Goal: Check status: Check status

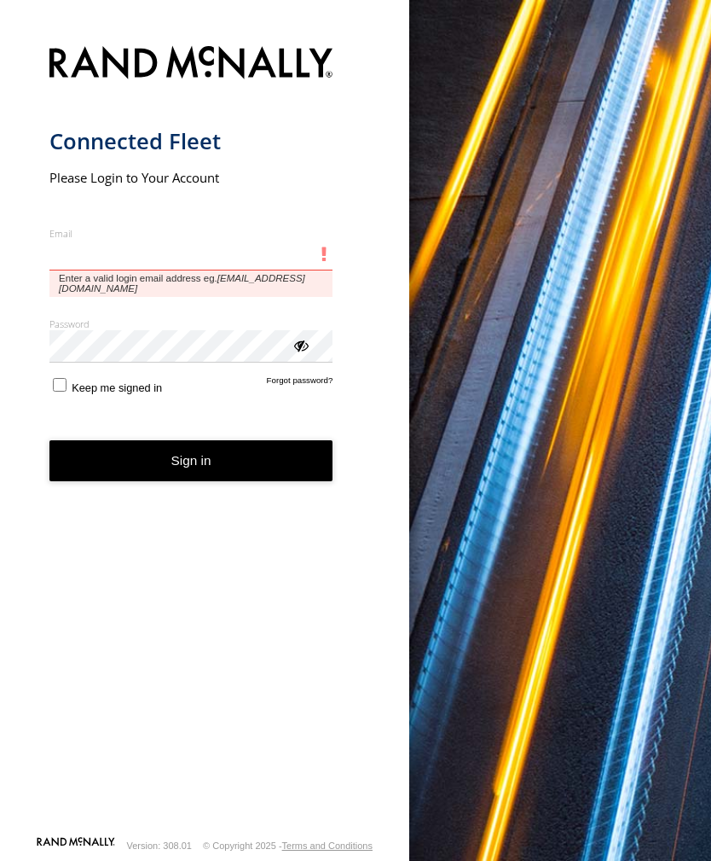
type input "**********"
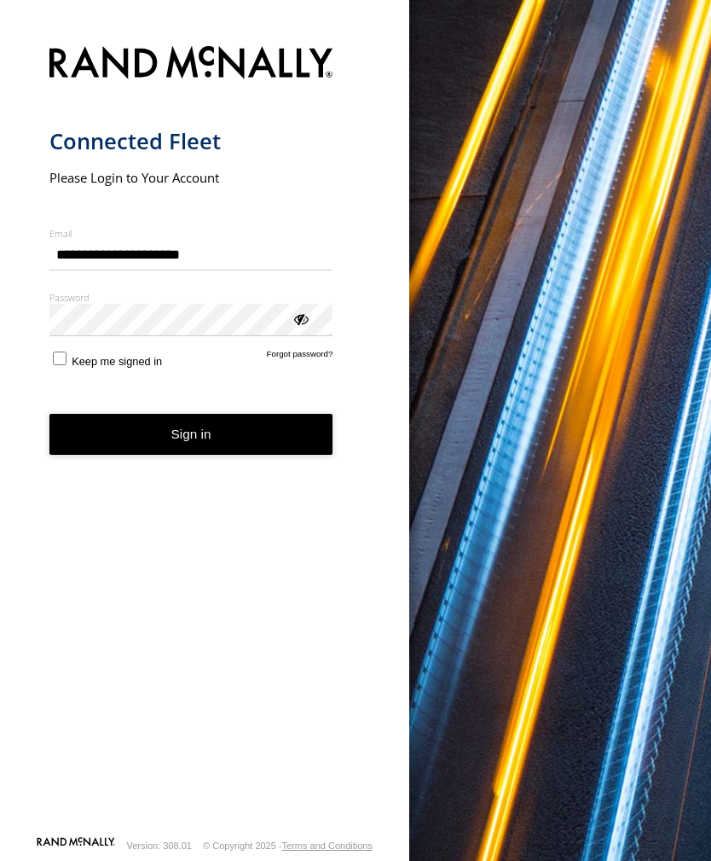
click at [191, 441] on button "Sign in" at bounding box center [191, 435] width 284 height 42
click at [210, 424] on button "Sign in" at bounding box center [191, 435] width 284 height 42
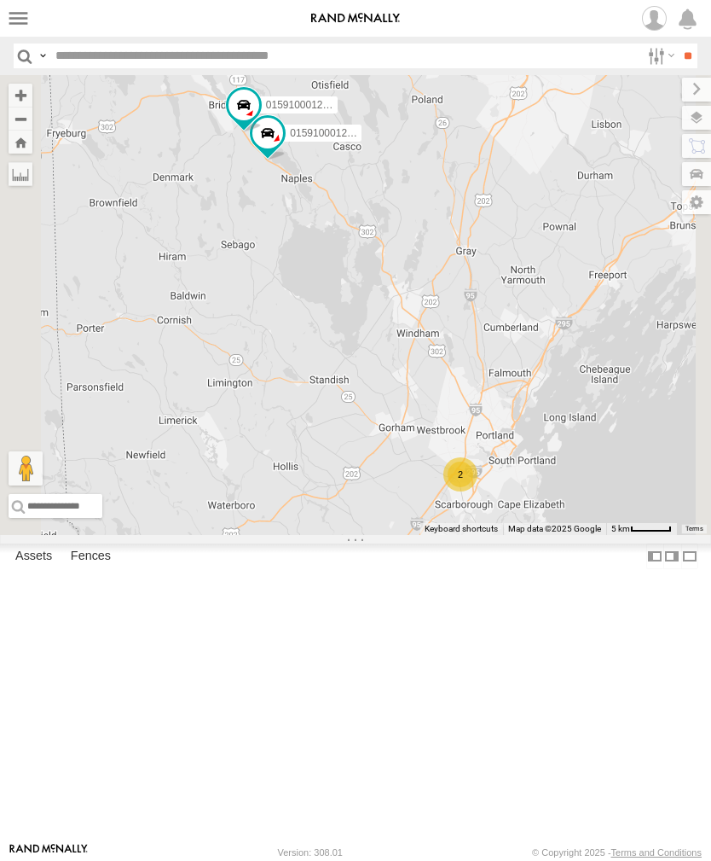
click at [30, 15] on label at bounding box center [18, 18] width 25 height 25
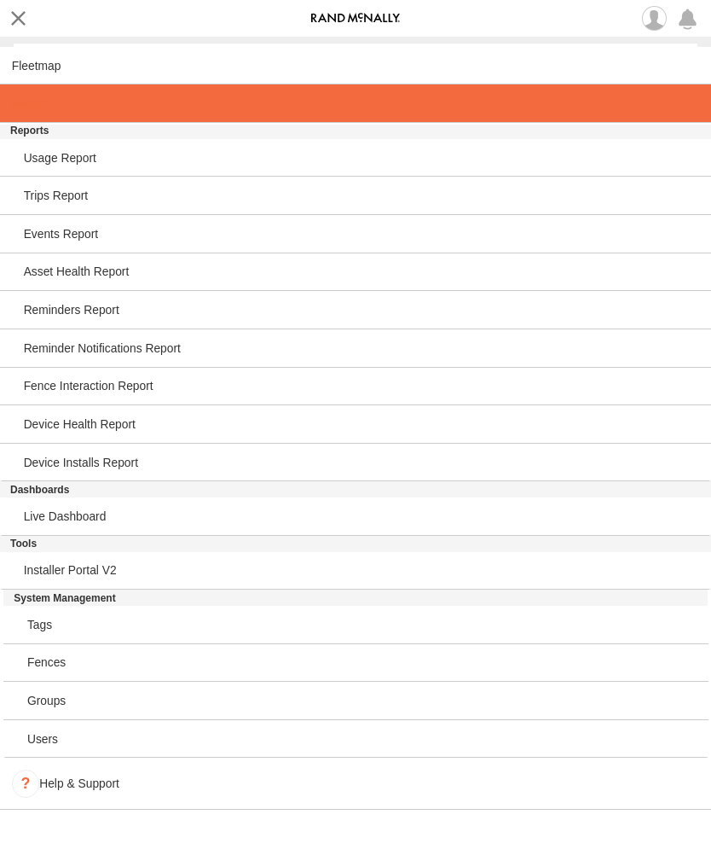
click at [36, 103] on span at bounding box center [29, 103] width 35 height 14
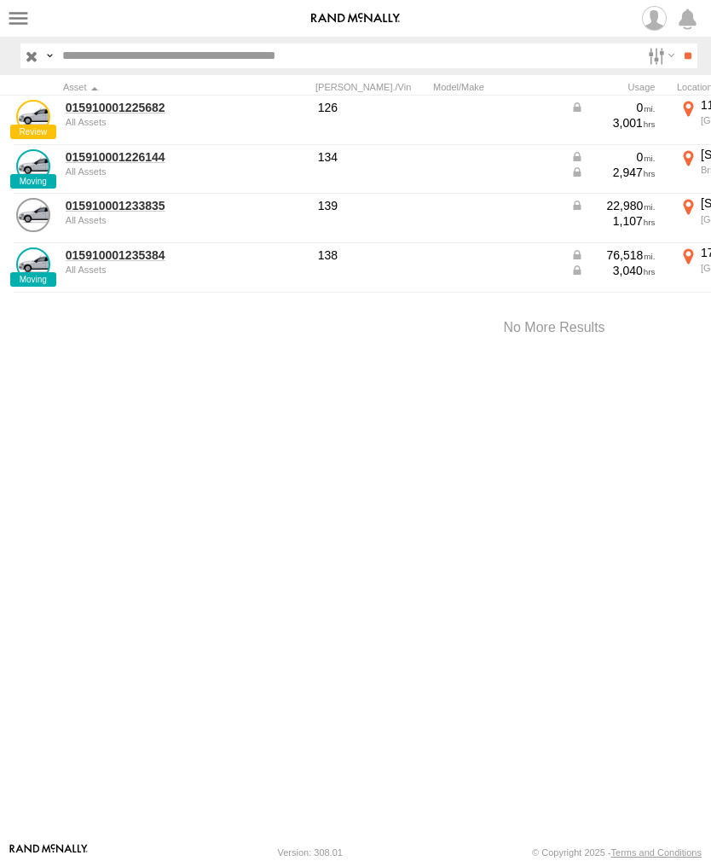
click at [99, 210] on link "015910001233835" at bounding box center [148, 205] width 165 height 15
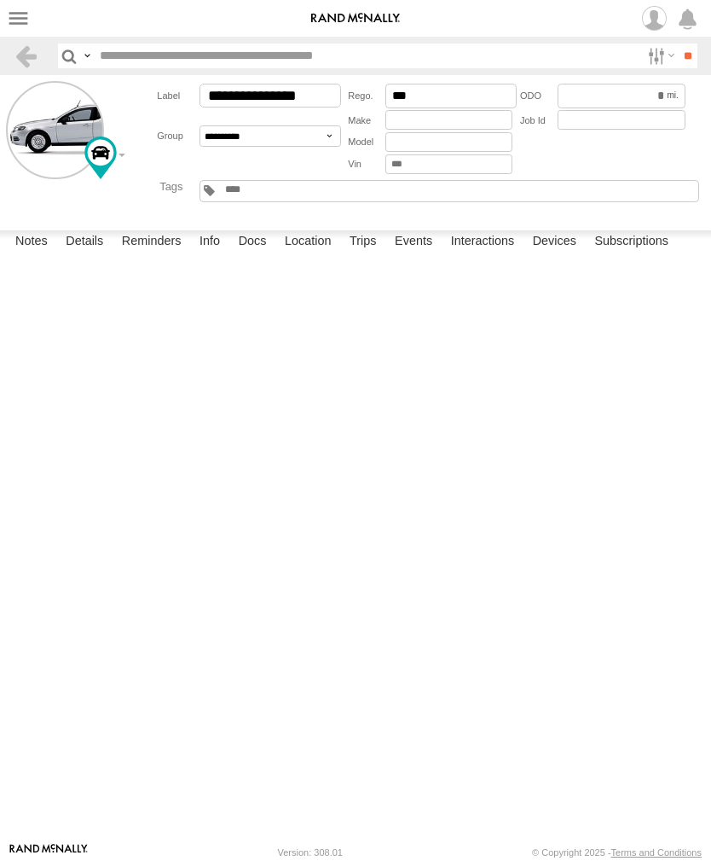
click at [429, 254] on label "Events" at bounding box center [413, 242] width 55 height 24
click at [30, 13] on label at bounding box center [18, 18] width 25 height 25
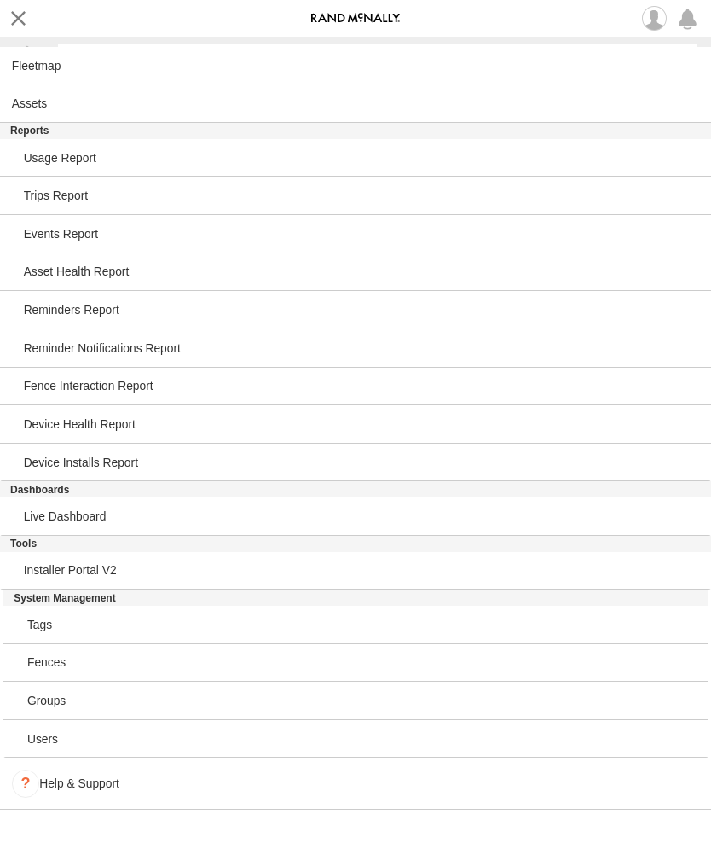
scroll to position [172, 0]
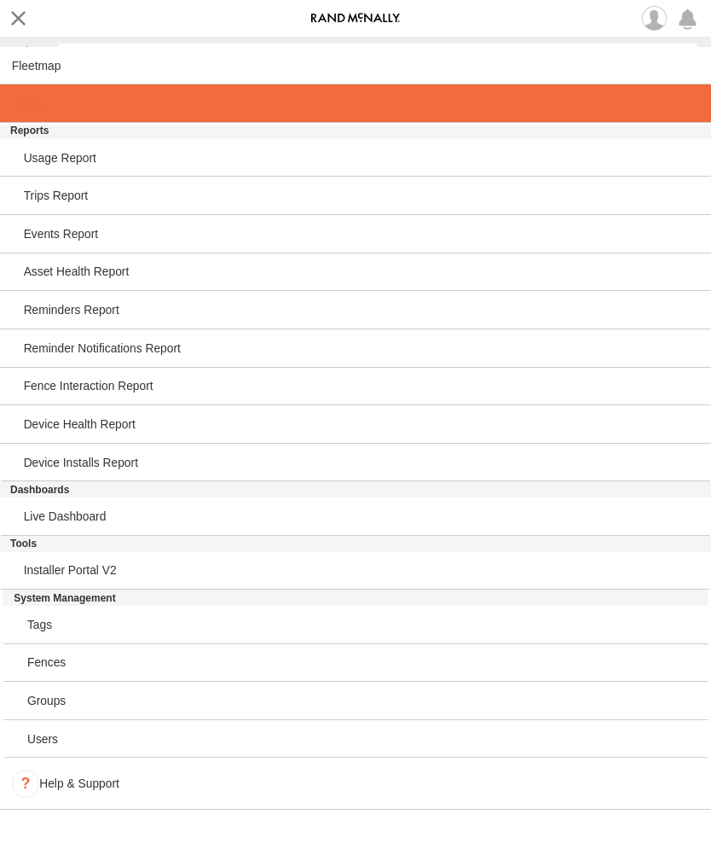
click at [44, 102] on span at bounding box center [29, 103] width 35 height 14
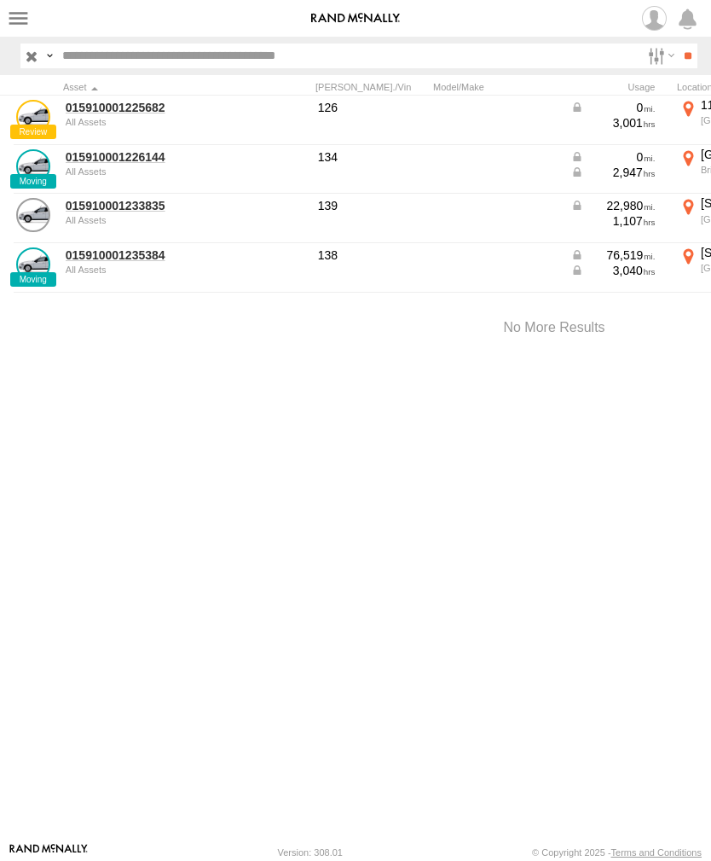
click at [47, 160] on link at bounding box center [33, 166] width 34 height 34
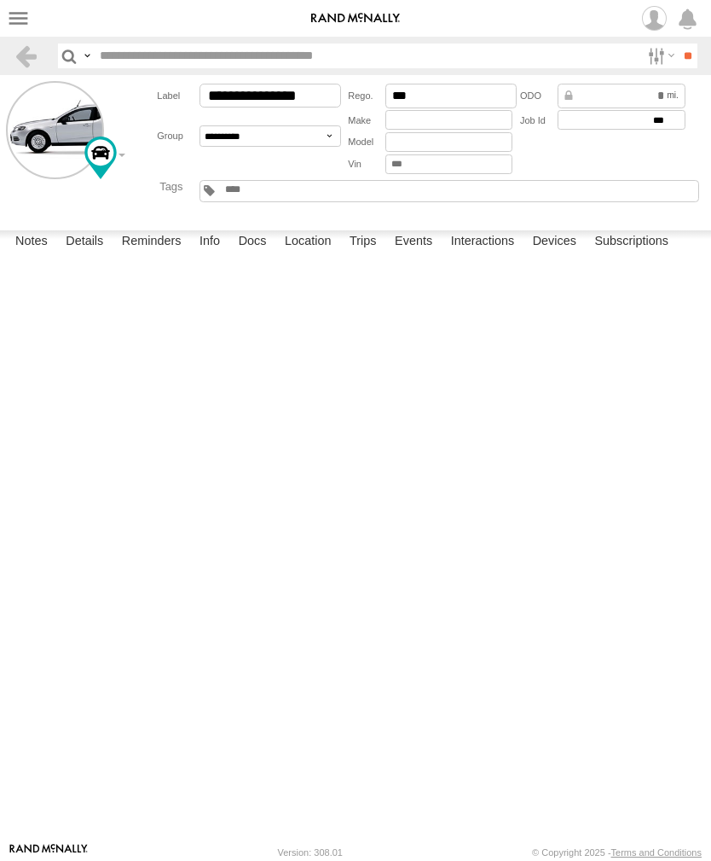
click at [425, 254] on label "Events" at bounding box center [413, 242] width 55 height 24
click at [38, 9] on nav "Dashboards" at bounding box center [355, 18] width 711 height 37
click at [28, 9] on label at bounding box center [18, 18] width 25 height 25
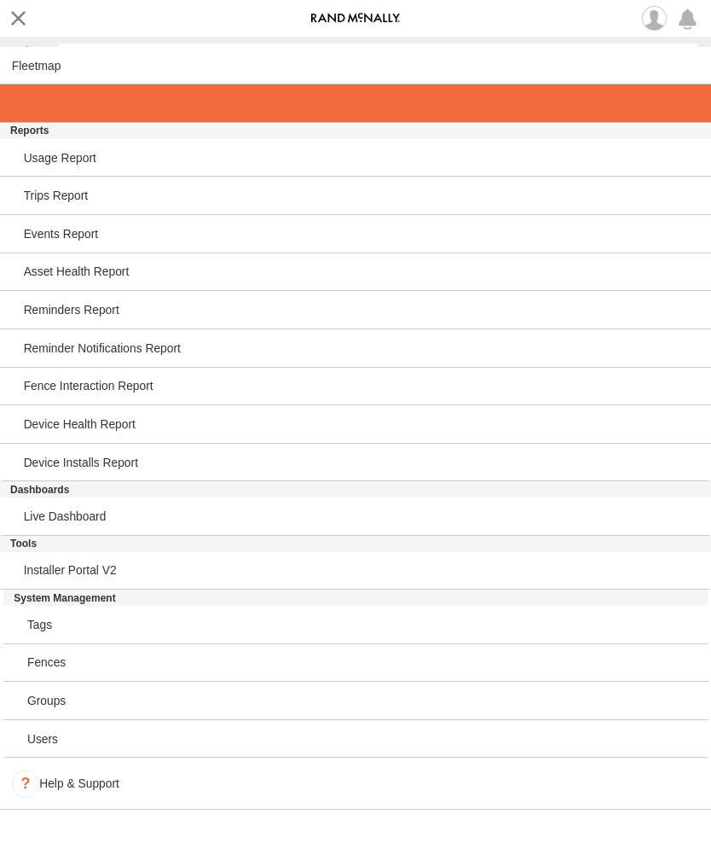
click at [49, 103] on link at bounding box center [355, 103] width 711 height 38
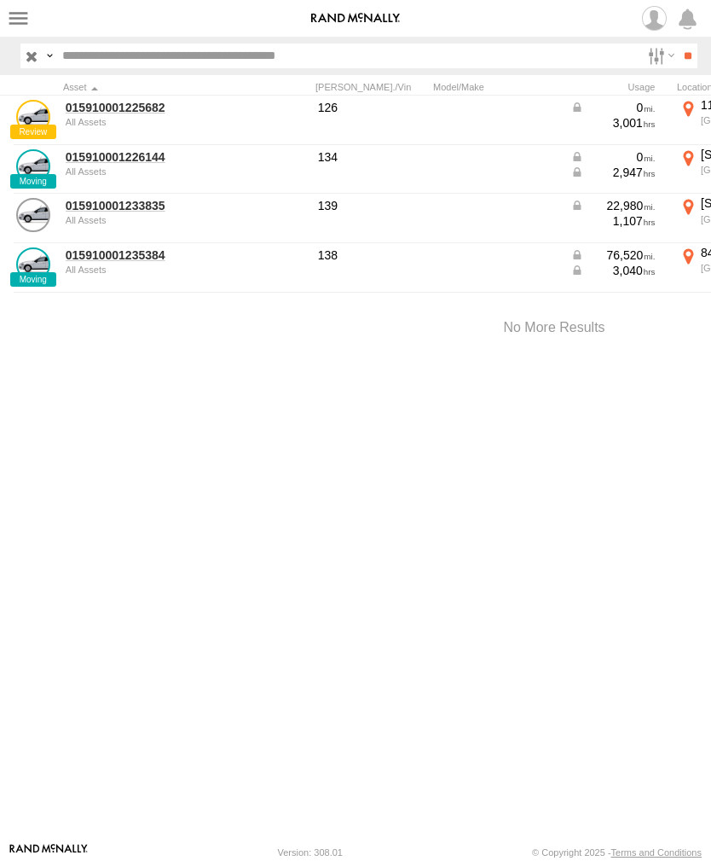
click at [94, 260] on link "015910001235384" at bounding box center [148, 254] width 165 height 15
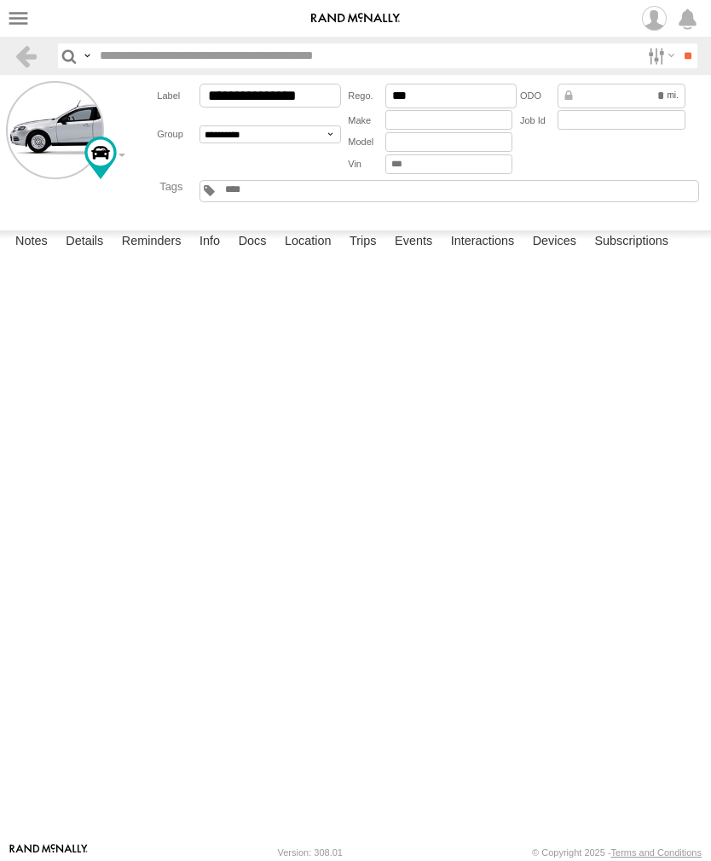
click at [422, 254] on label "Events" at bounding box center [413, 242] width 55 height 24
